Goal: Information Seeking & Learning: Learn about a topic

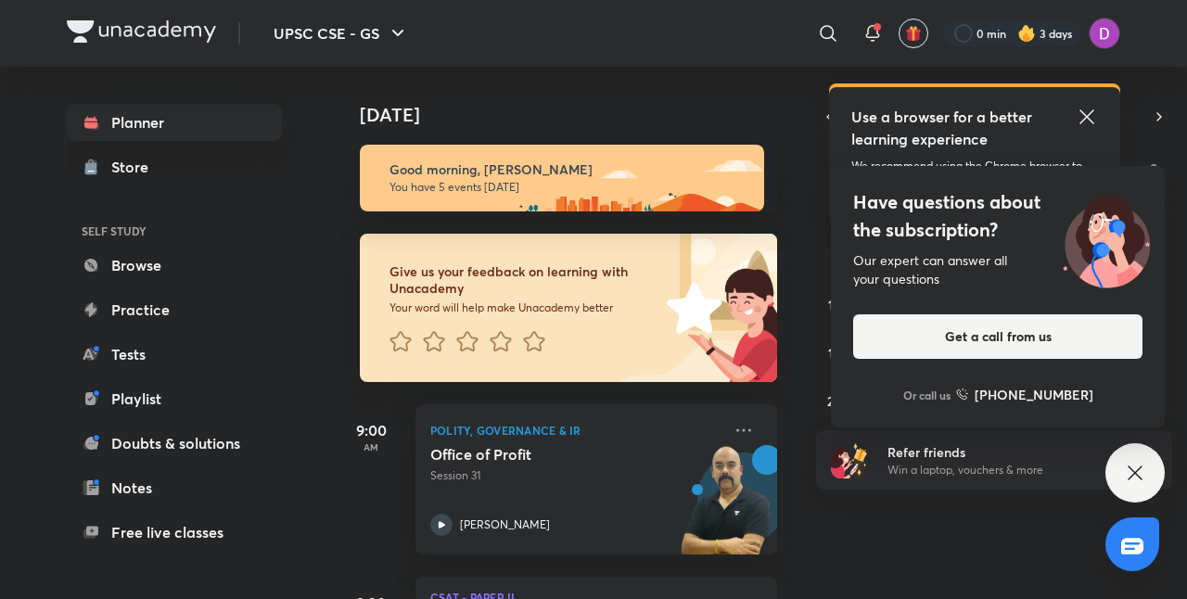
click at [730, 401] on div "9:00 AM Polity, Governance & IR Office of Profit Session 31 [PERSON_NAME]" at bounding box center [555, 468] width 443 height 172
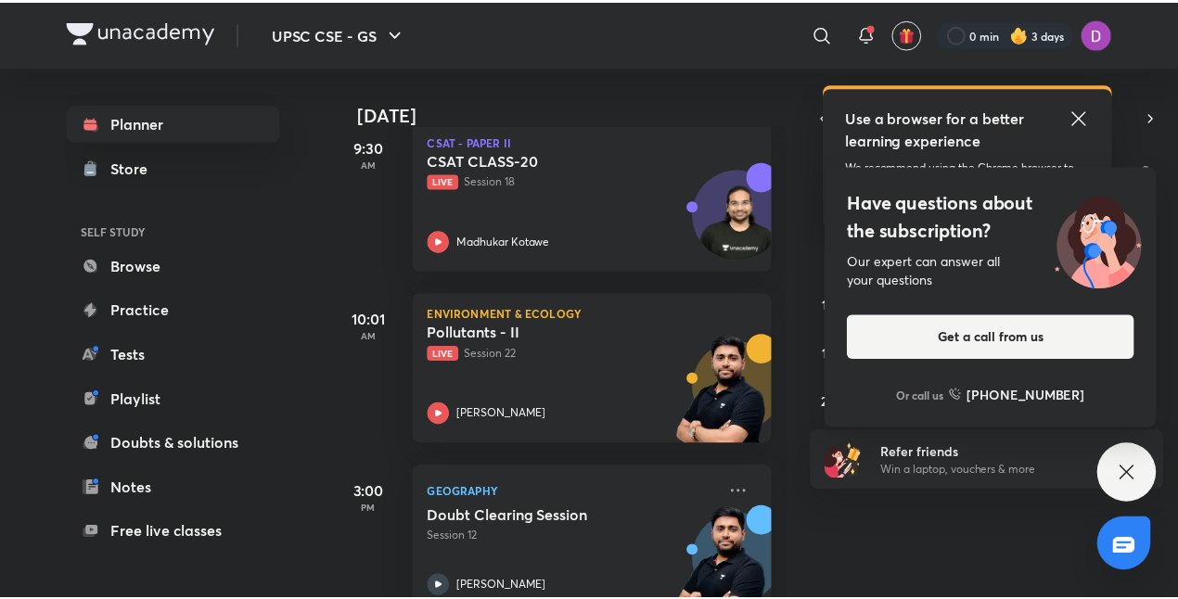
scroll to position [146, 0]
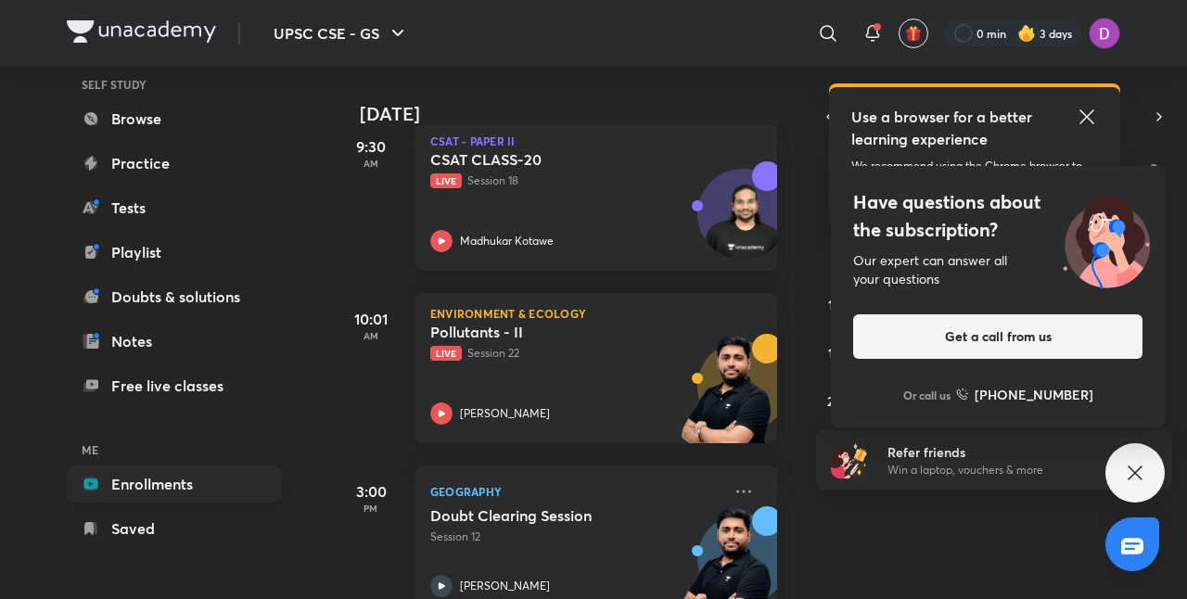
click at [126, 484] on link "Enrollments" at bounding box center [174, 483] width 215 height 37
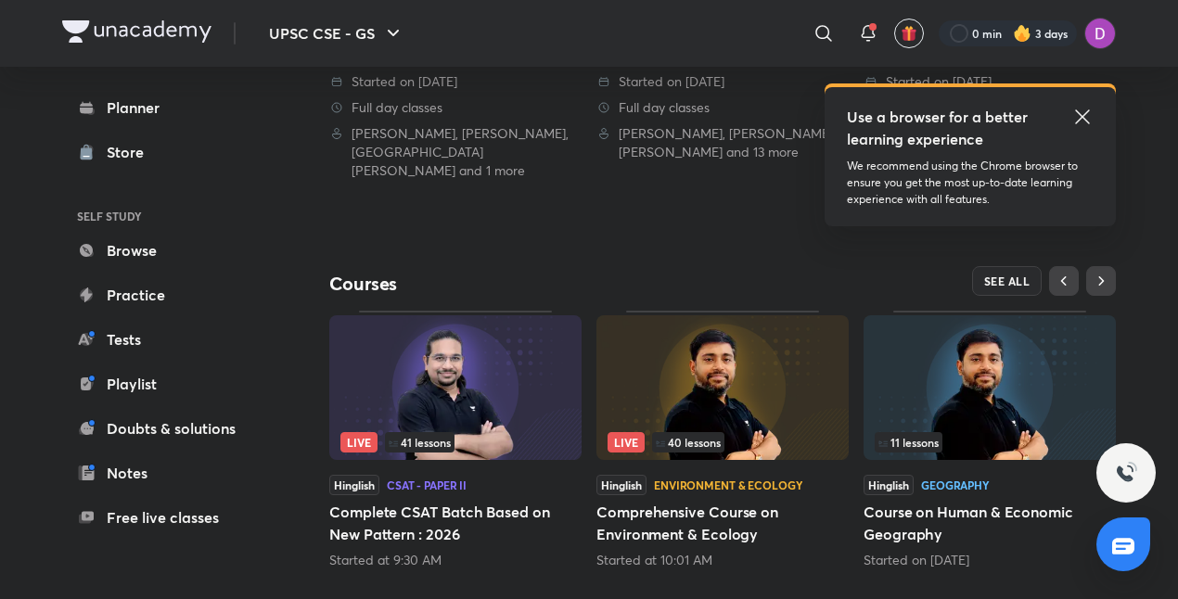
scroll to position [698, 0]
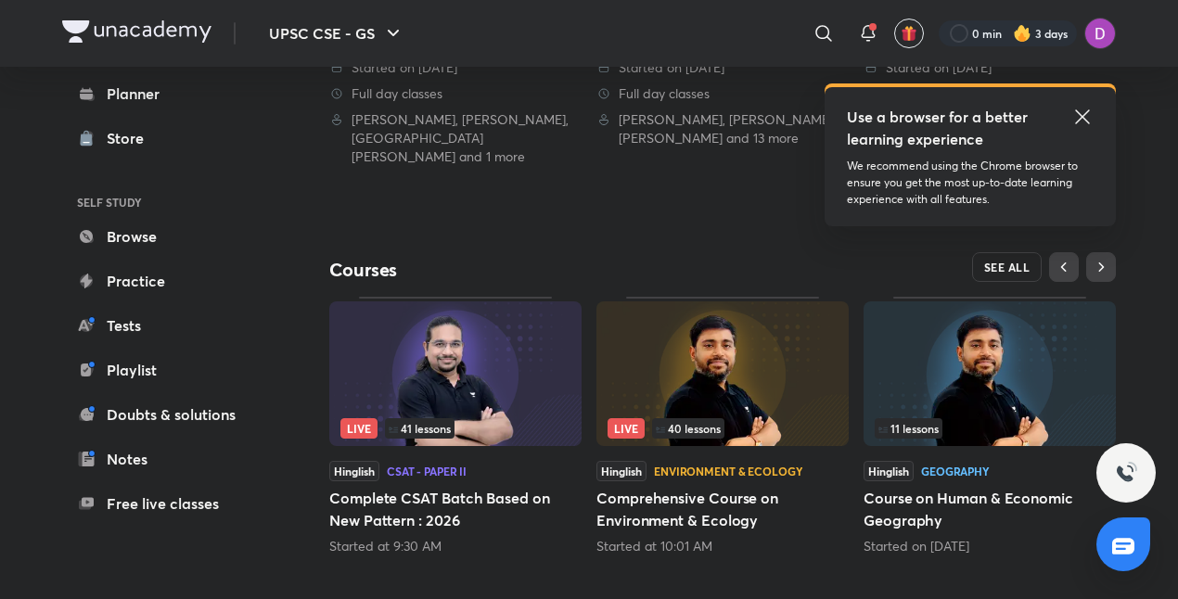
click at [1027, 256] on button "SEE ALL" at bounding box center [1007, 267] width 70 height 30
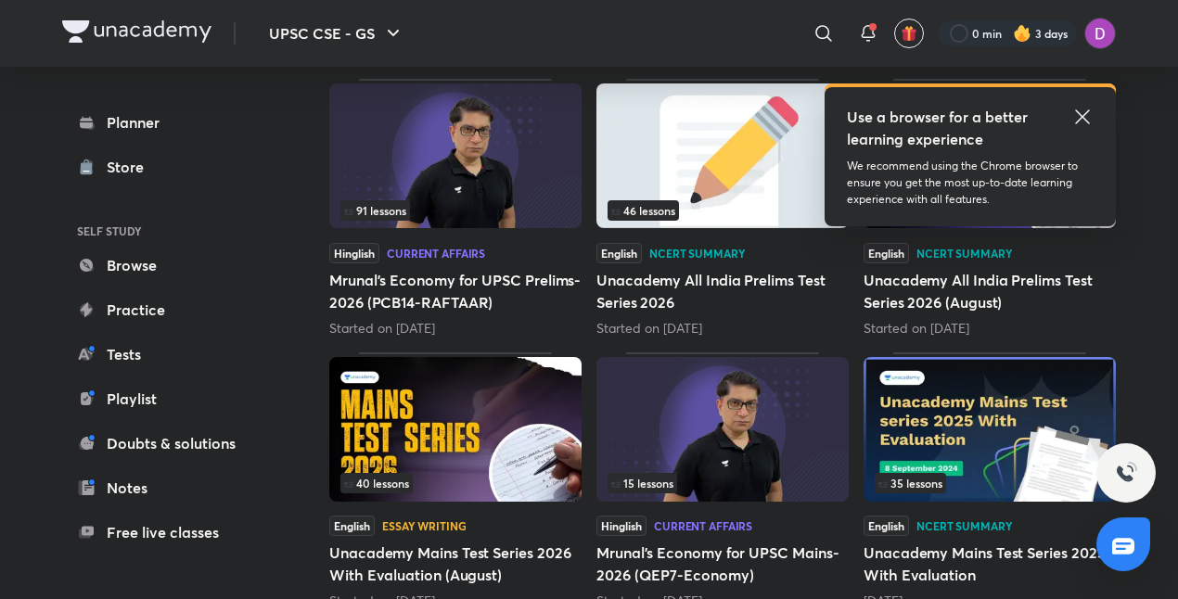
scroll to position [558, 0]
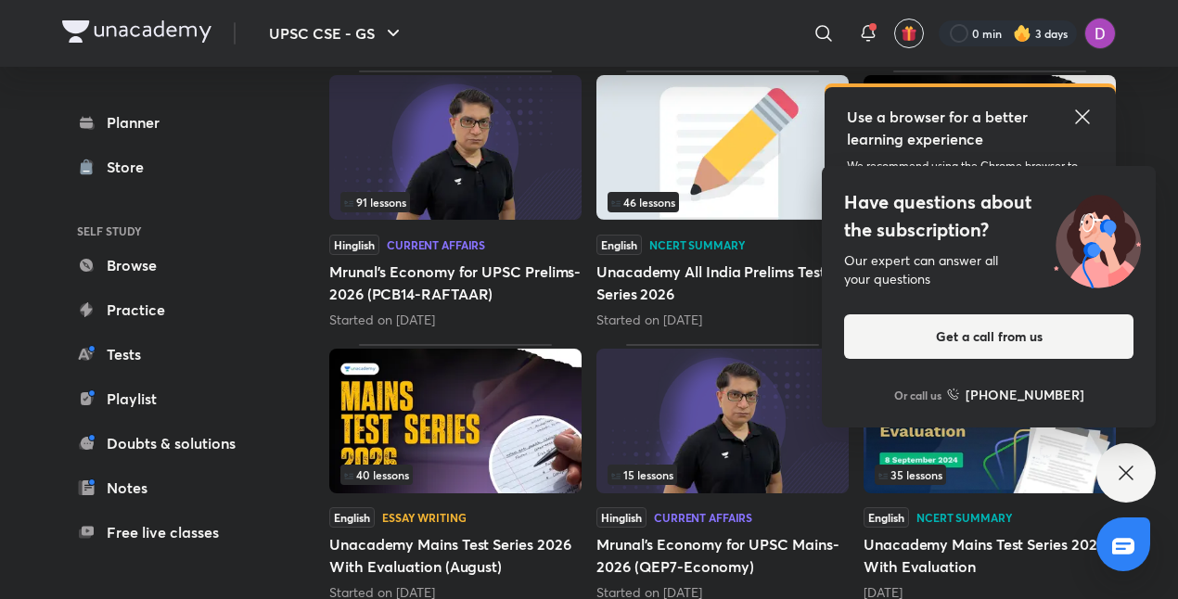
click at [450, 135] on img at bounding box center [455, 147] width 252 height 145
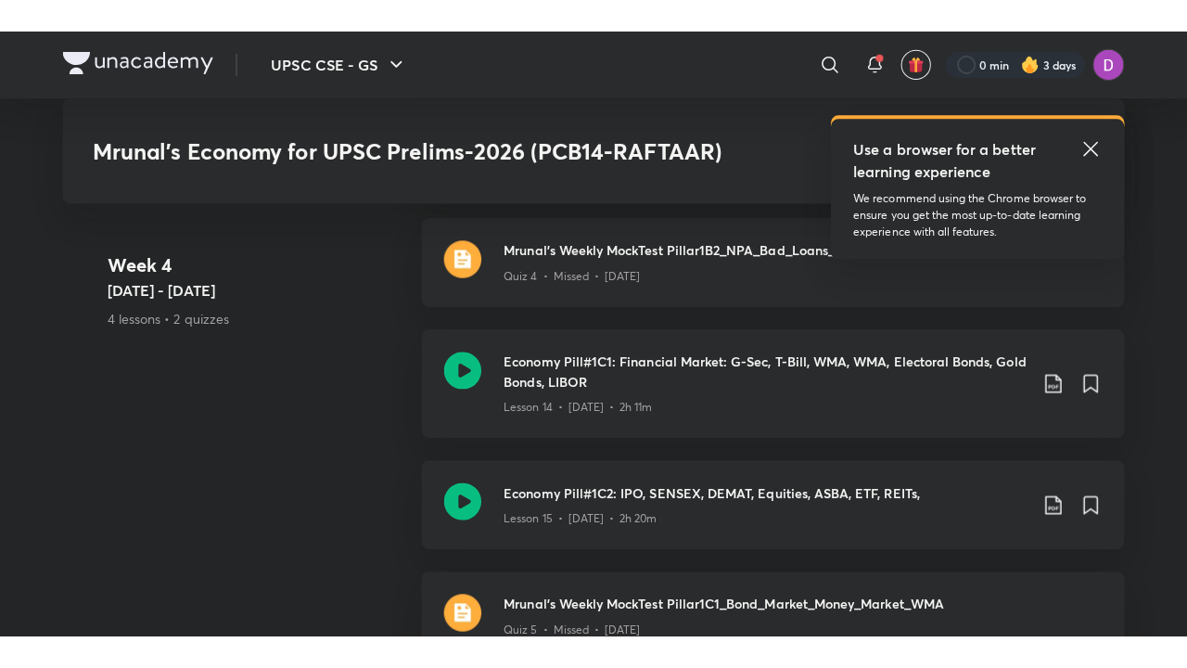
scroll to position [3150, 0]
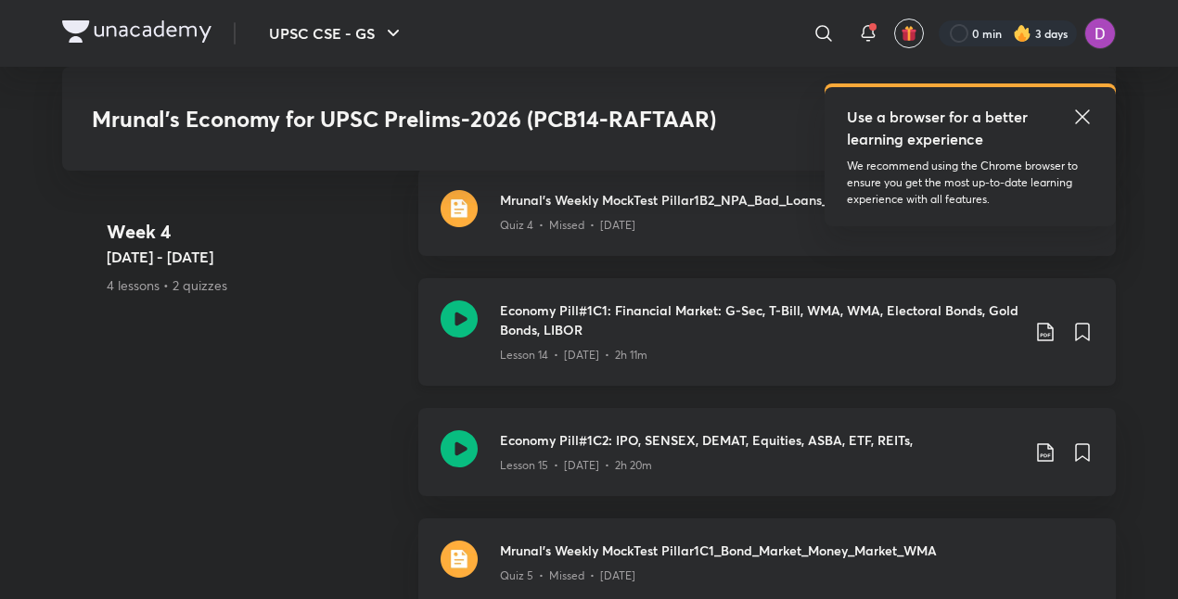
click at [610, 339] on div "Lesson 14 • [DATE] • 2h 11m" at bounding box center [759, 351] width 519 height 24
